Goal: Navigation & Orientation: Find specific page/section

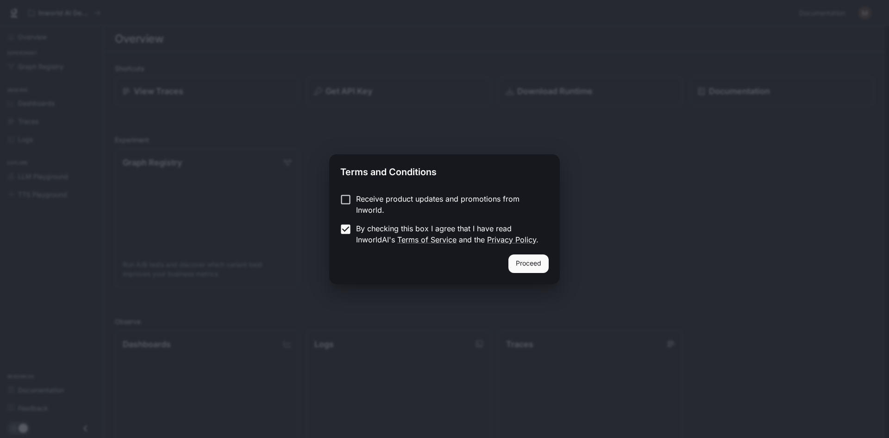
click at [527, 265] on button "Proceed" at bounding box center [529, 263] width 40 height 19
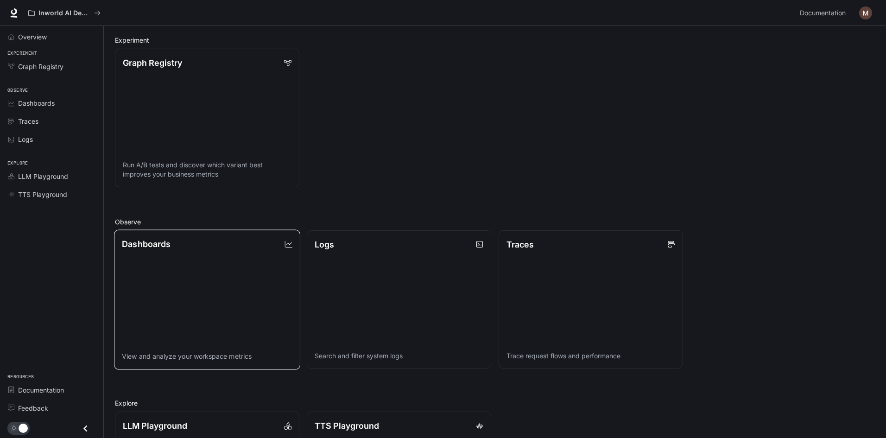
scroll to position [223, 0]
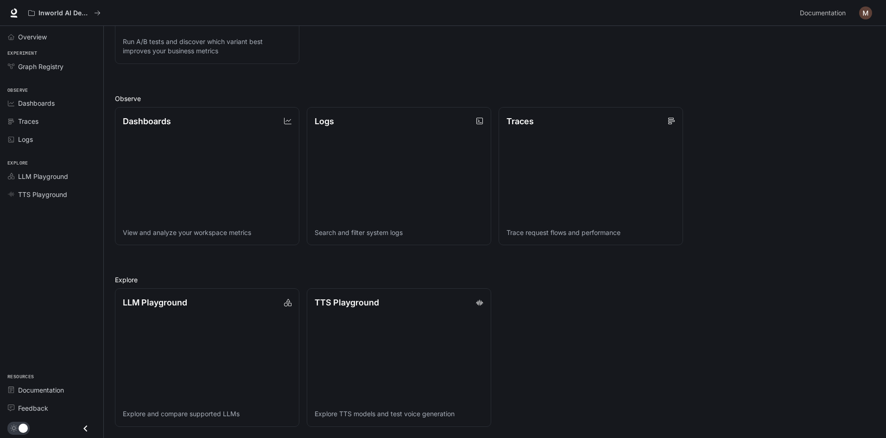
click at [17, 435] on div "main menu drawer" at bounding box center [51, 428] width 103 height 19
click at [422, 316] on link "TTS Playground Explore TTS models and test voice generation" at bounding box center [399, 357] width 186 height 139
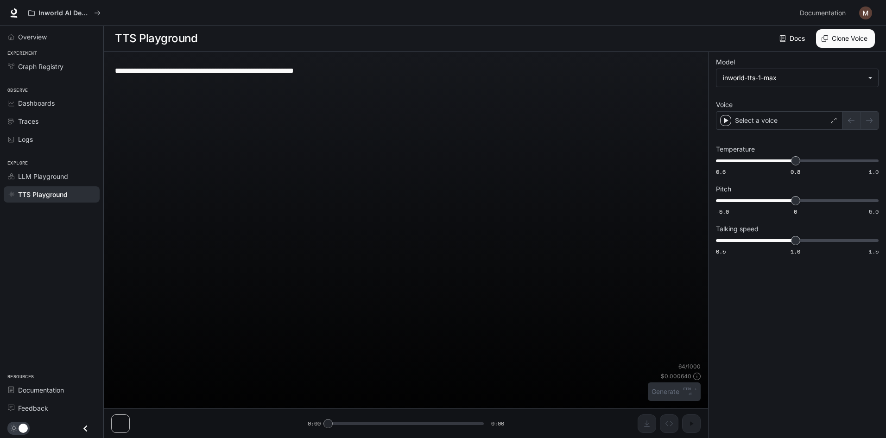
scroll to position [0, 0]
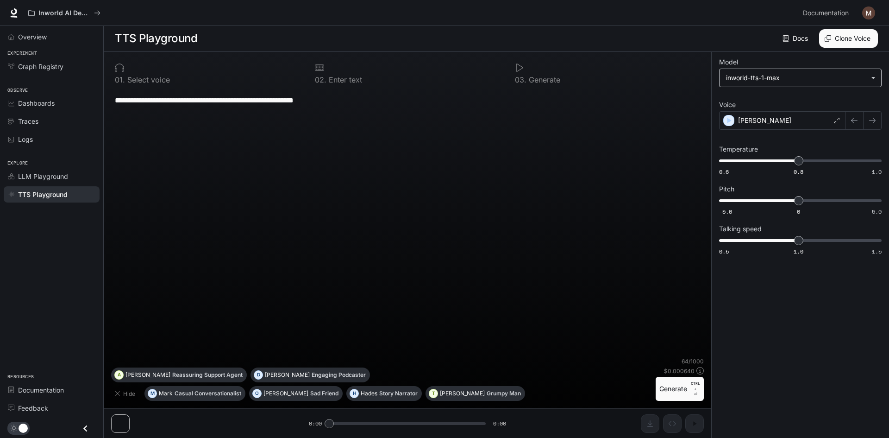
click at [747, 80] on body "**********" at bounding box center [444, 219] width 889 height 438
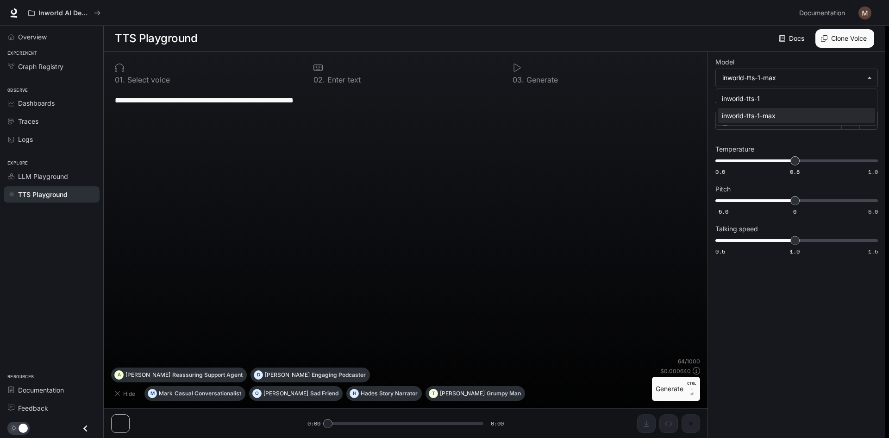
click at [746, 78] on div at bounding box center [444, 219] width 889 height 438
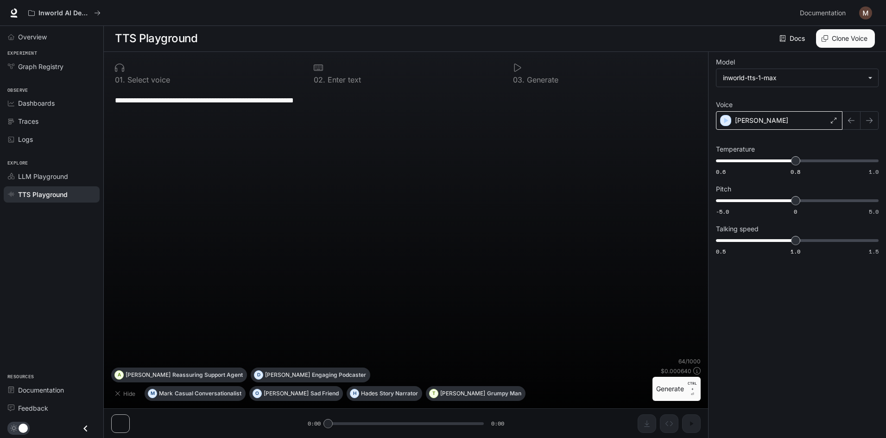
click at [753, 117] on div "[PERSON_NAME]" at bounding box center [779, 120] width 126 height 19
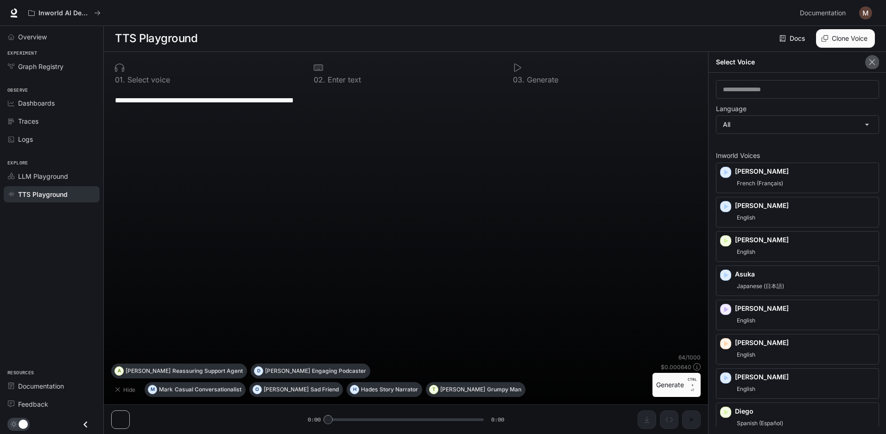
click at [874, 60] on icon "button" at bounding box center [871, 61] width 9 height 9
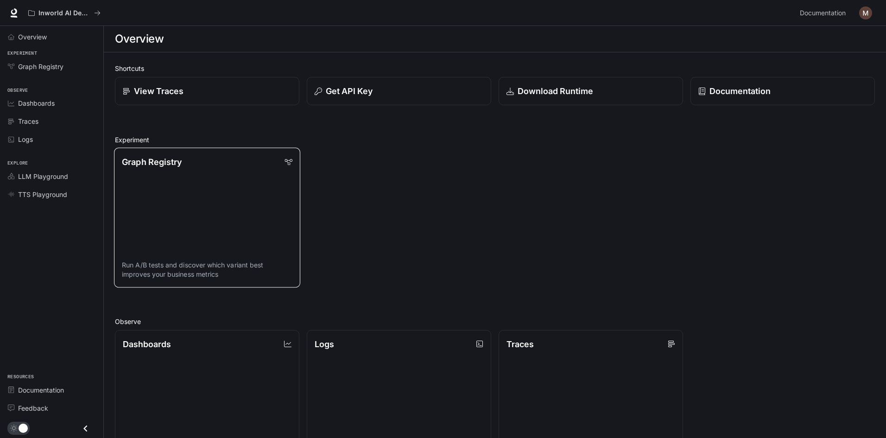
click at [221, 194] on link "Graph Registry Run A/B tests and discover which variant best improves your busi…" at bounding box center [207, 217] width 186 height 139
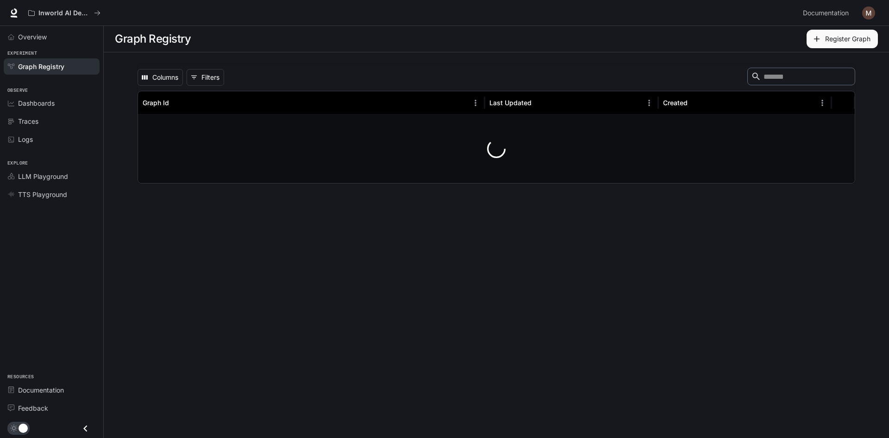
click at [221, 197] on main "Graph Registry Register Graph Columns 0 Filters ​ Graph Id Last Updated Created" at bounding box center [497, 232] width 786 height 412
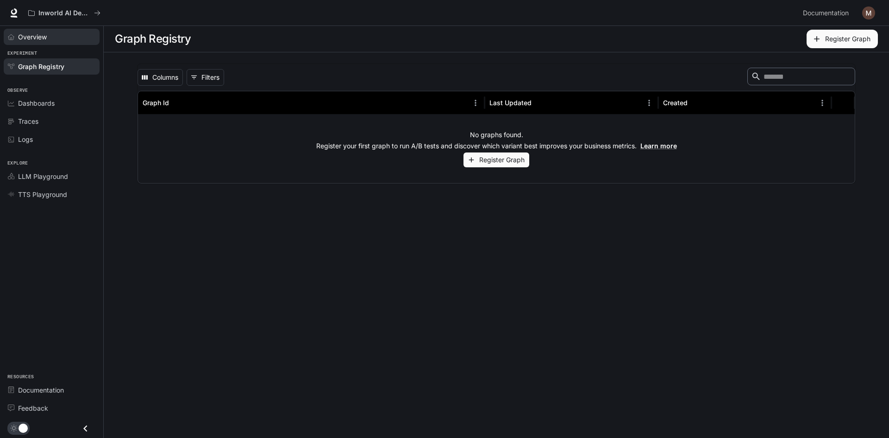
click at [41, 38] on span "Overview" at bounding box center [32, 37] width 29 height 10
